Goal: Find contact information: Find contact information

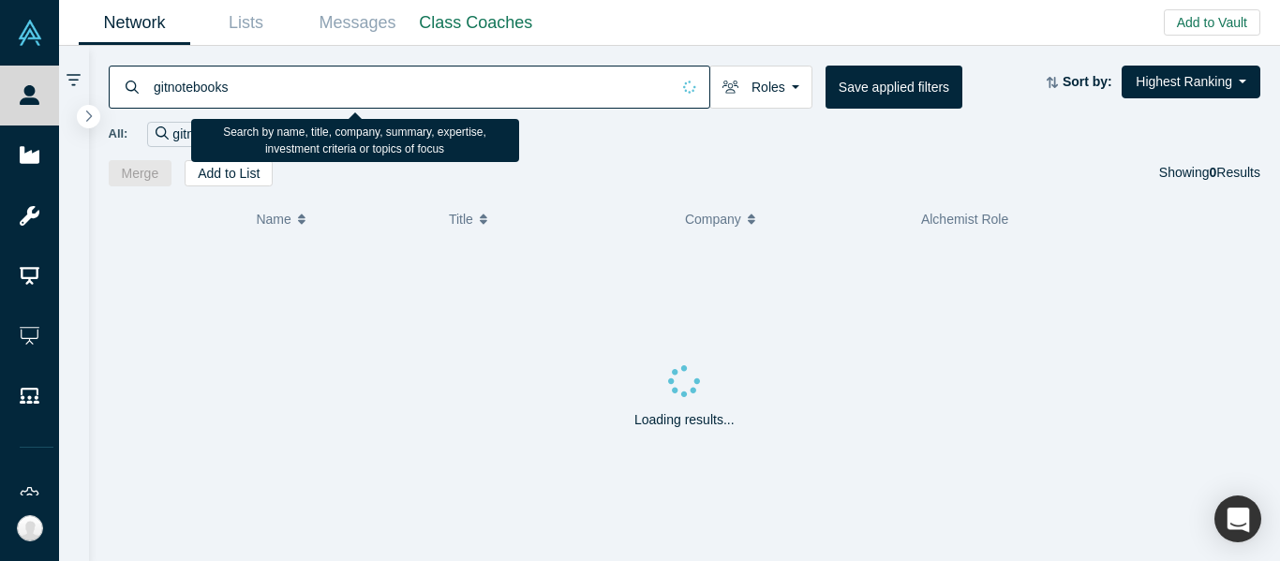
type input "gitnotebooks"
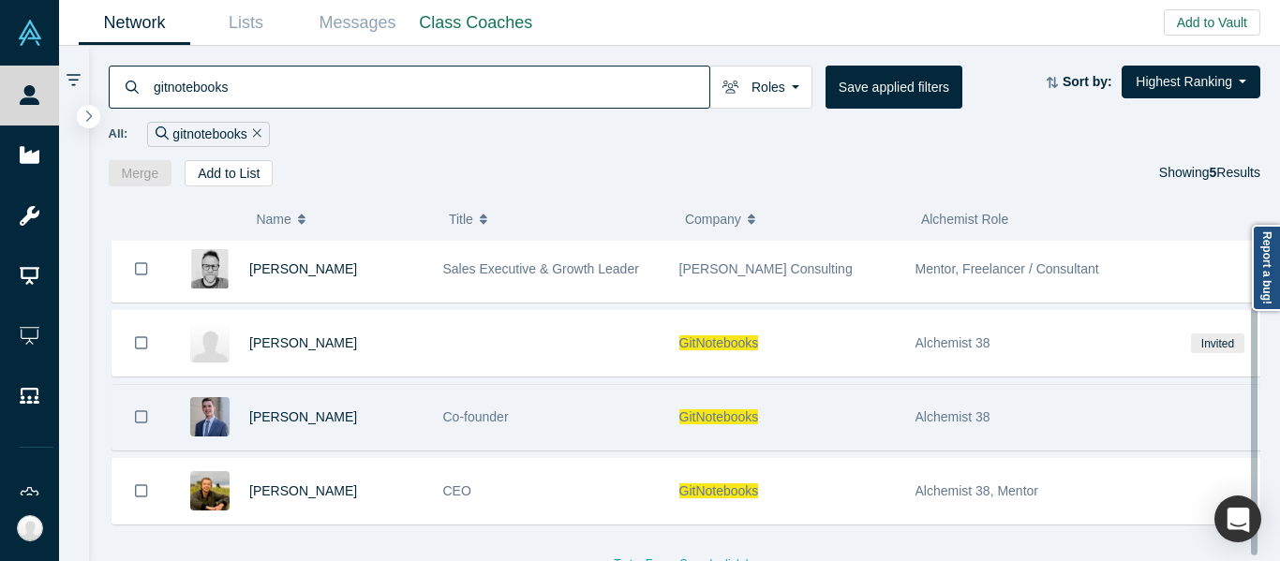
scroll to position [93, 0]
click at [590, 418] on div "Co-founder" at bounding box center [551, 417] width 216 height 65
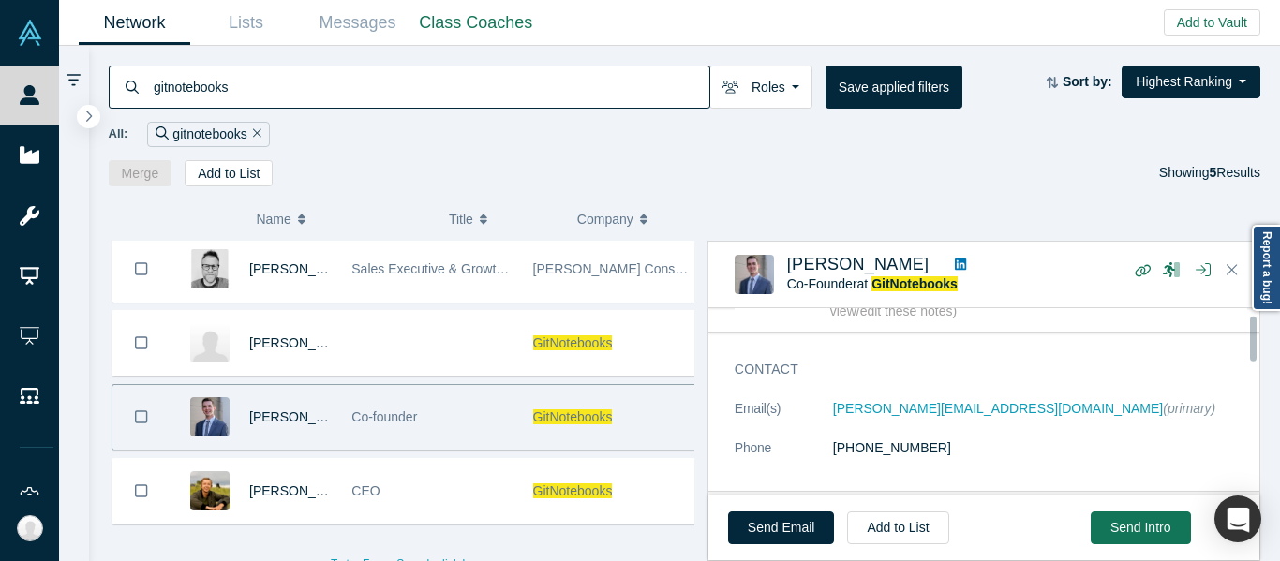
scroll to position [27, 0]
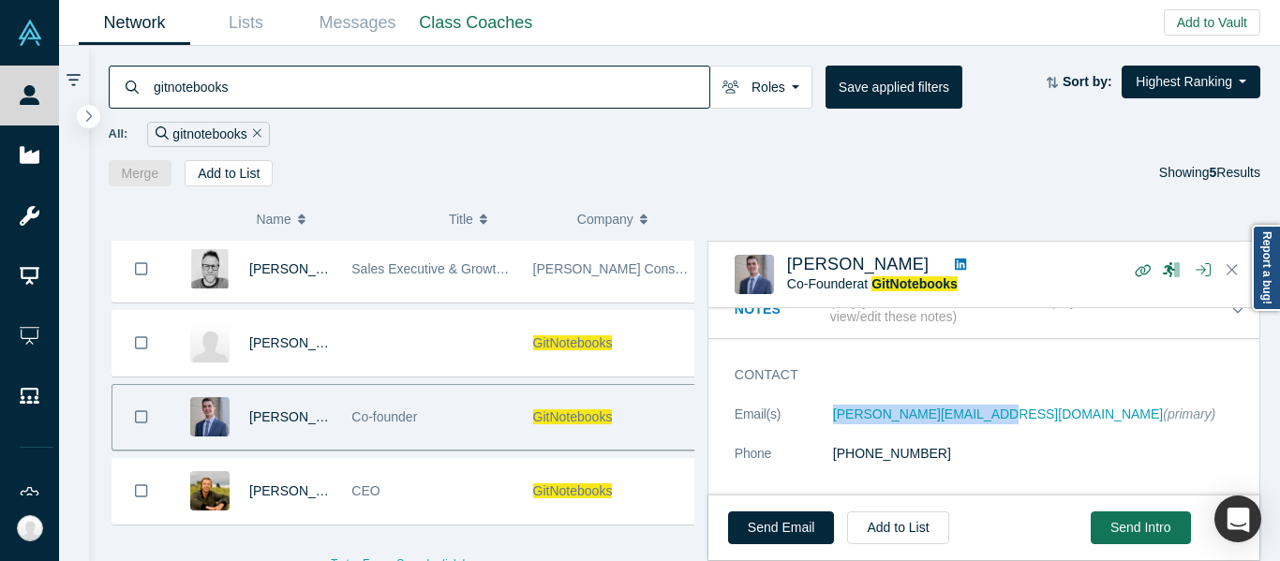
drag, startPoint x: 824, startPoint y: 419, endPoint x: 987, endPoint y: 429, distance: 163.4
click at [987, 429] on dl "Email(s) [PERSON_NAME][EMAIL_ADDRESS][DOMAIN_NAME] (primary) Phone [PHONE_NUMBE…" at bounding box center [991, 444] width 513 height 79
copy dl "[PERSON_NAME][EMAIL_ADDRESS][DOMAIN_NAME]"
